Goal: Browse casually

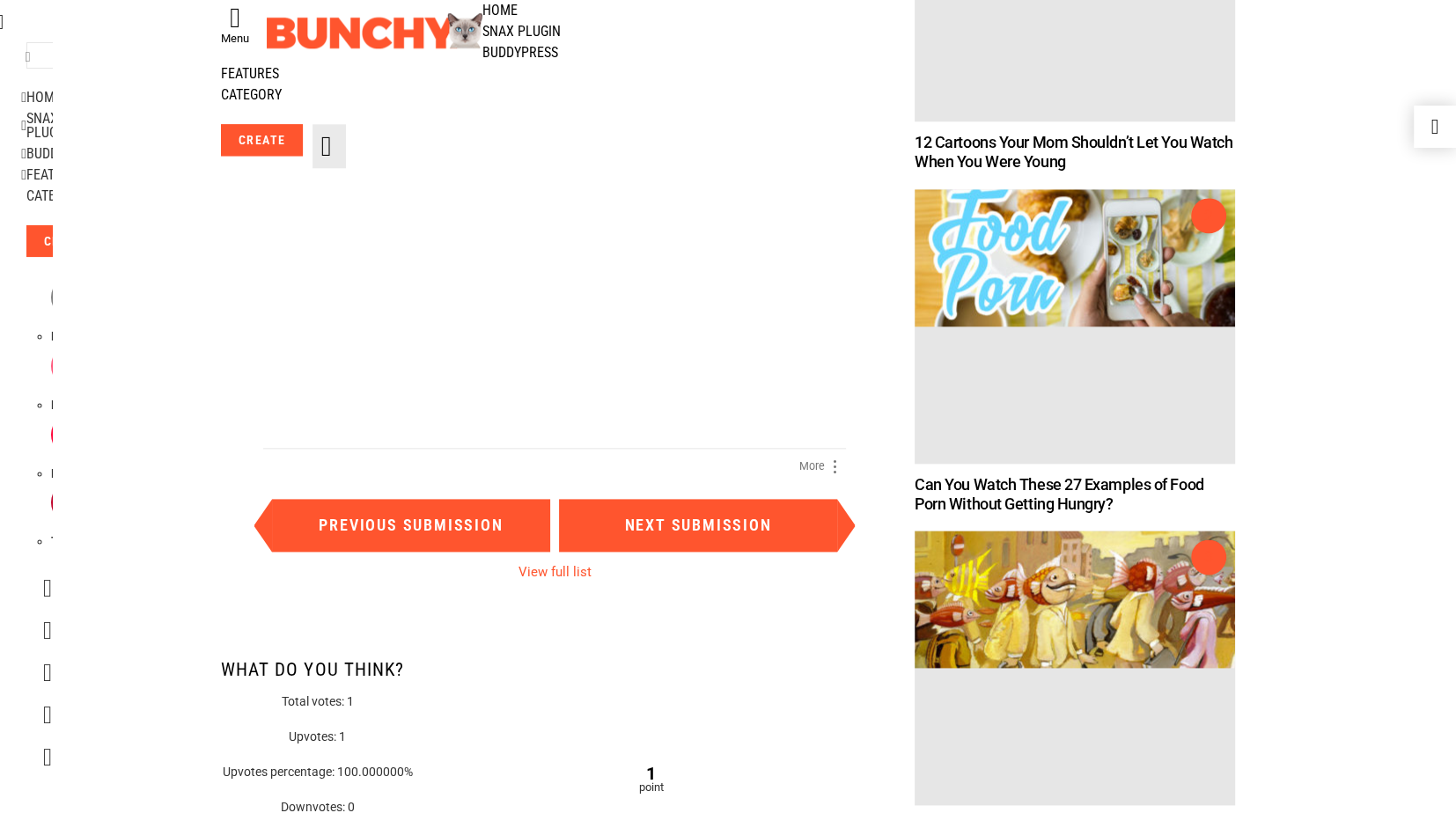
scroll to position [1757, 0]
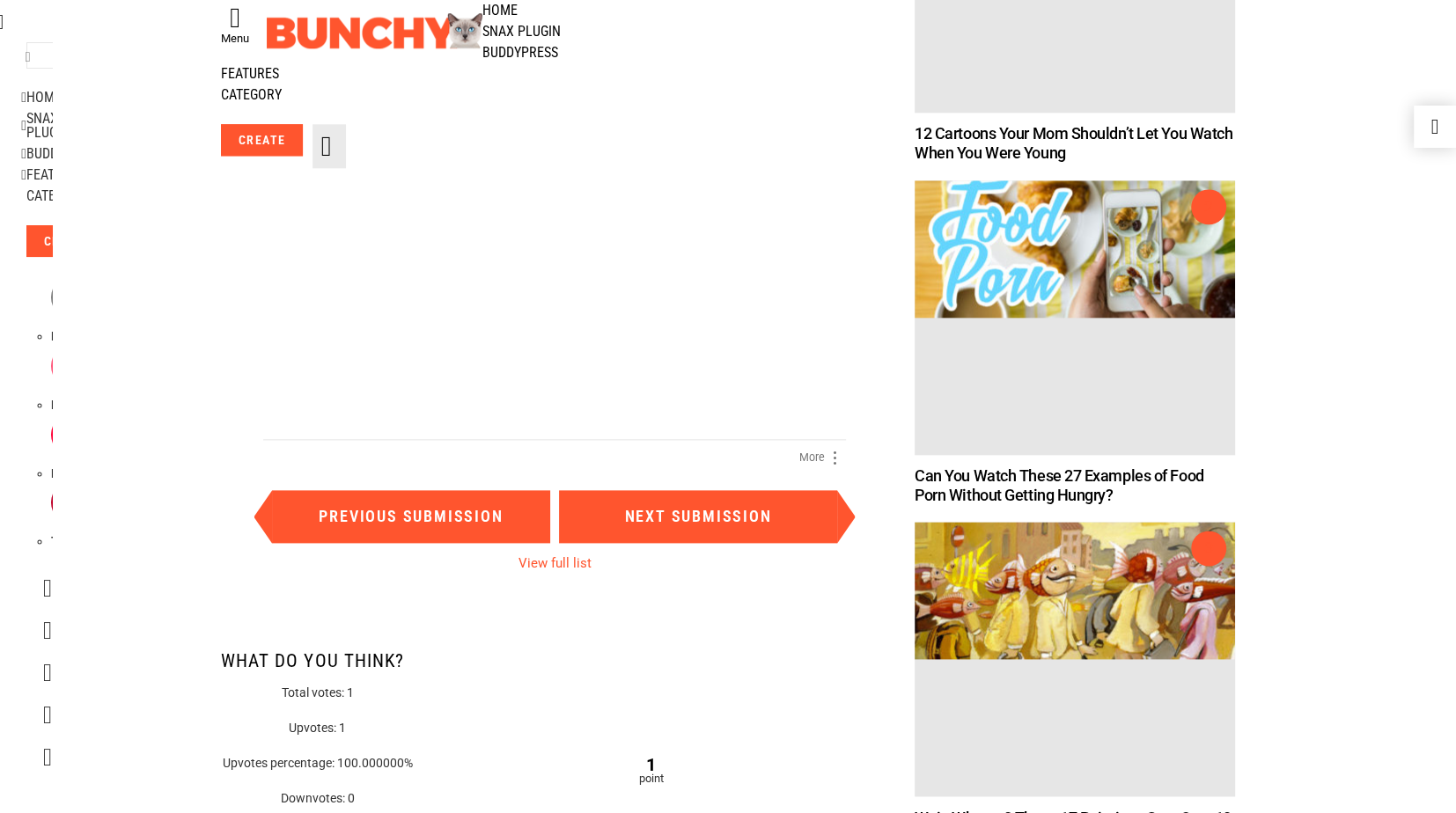
click at [547, 258] on img at bounding box center [554, 147] width 582 height 582
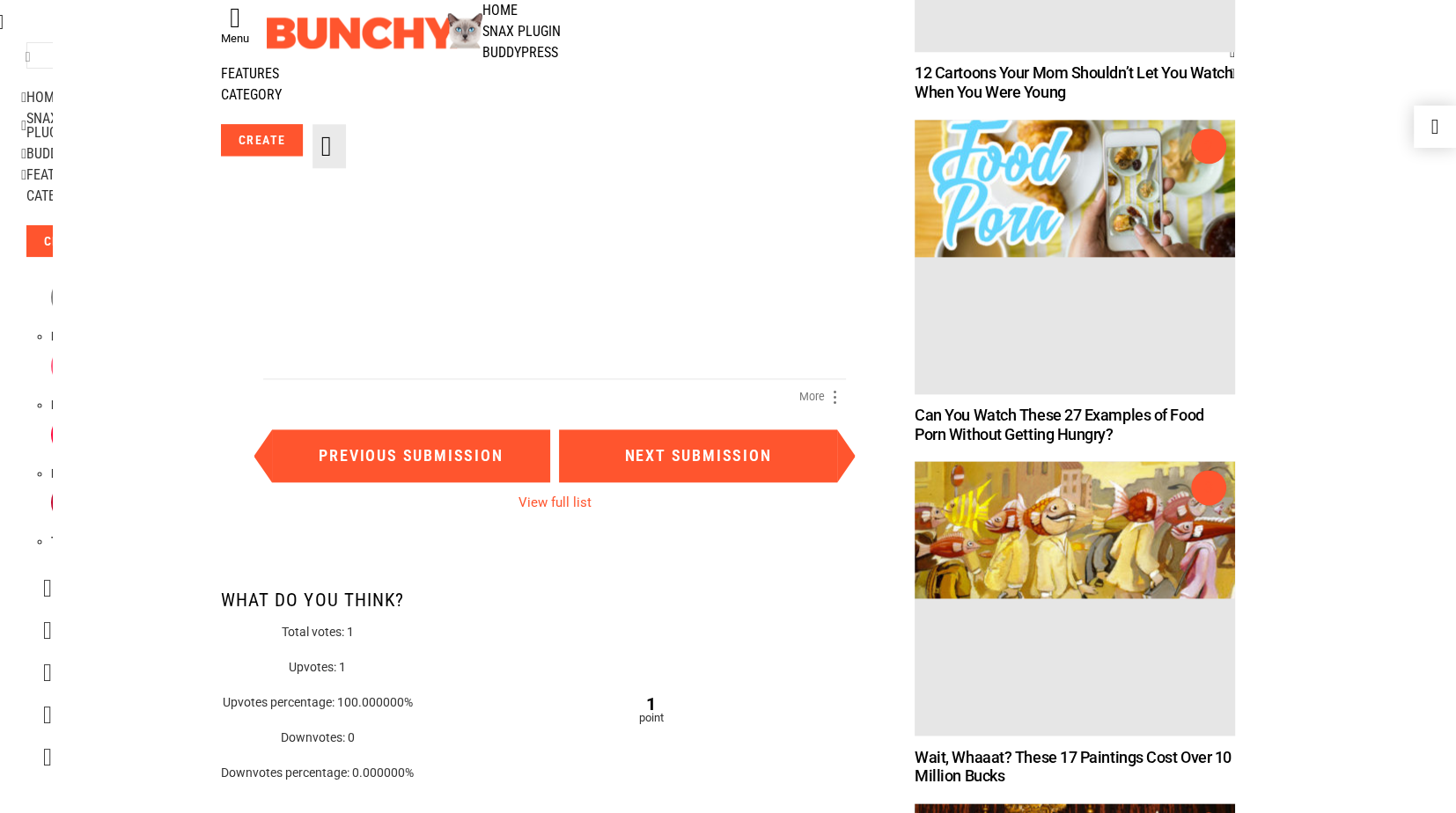
scroll to position [1864, 0]
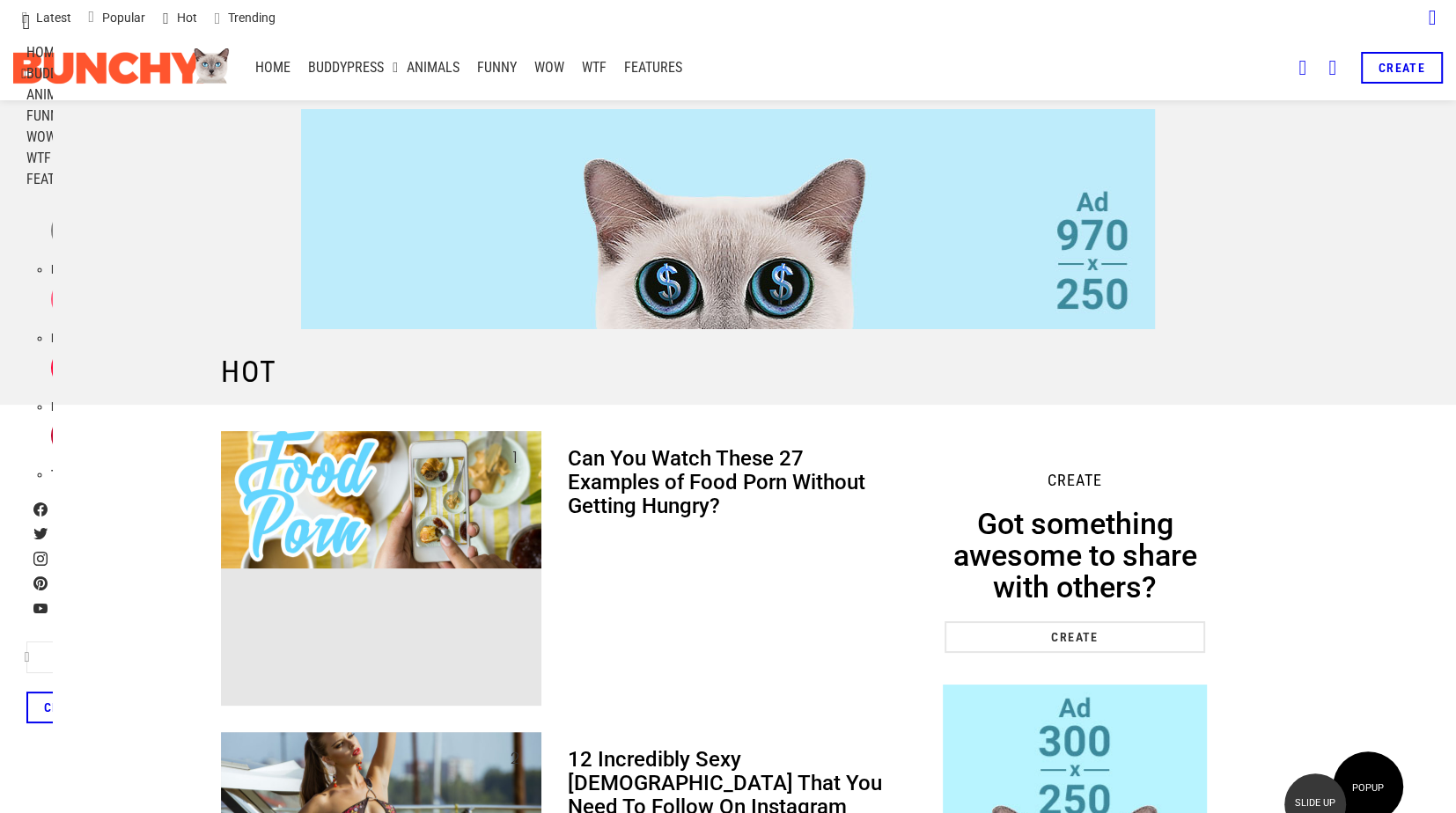
click at [265, 73] on link "Home" at bounding box center [273, 68] width 53 height 26
